Goal: Connect with others: Establish contact or relationships with other users

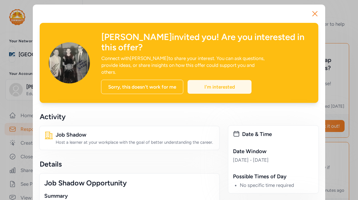
click at [251, 91] on div "I'm interested" at bounding box center [219, 87] width 64 height 14
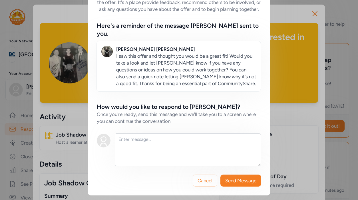
scroll to position [64, 0]
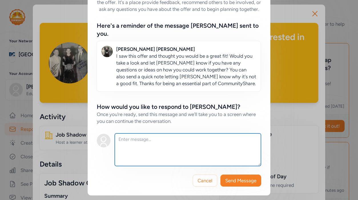
click at [166, 133] on textarea at bounding box center [188, 149] width 146 height 33
type textarea "Hello!"
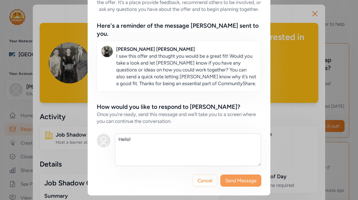
click at [228, 177] on span "Send Message" at bounding box center [240, 180] width 31 height 7
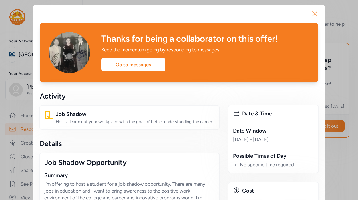
click at [311, 18] on icon "button" at bounding box center [314, 13] width 9 height 9
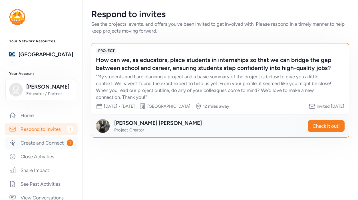
click at [64, 149] on link "Create and Connect 1" at bounding box center [41, 142] width 73 height 13
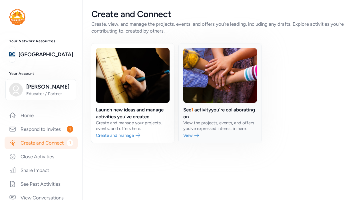
click at [208, 143] on link at bounding box center [220, 92] width 83 height 99
